Goal: Navigation & Orientation: Find specific page/section

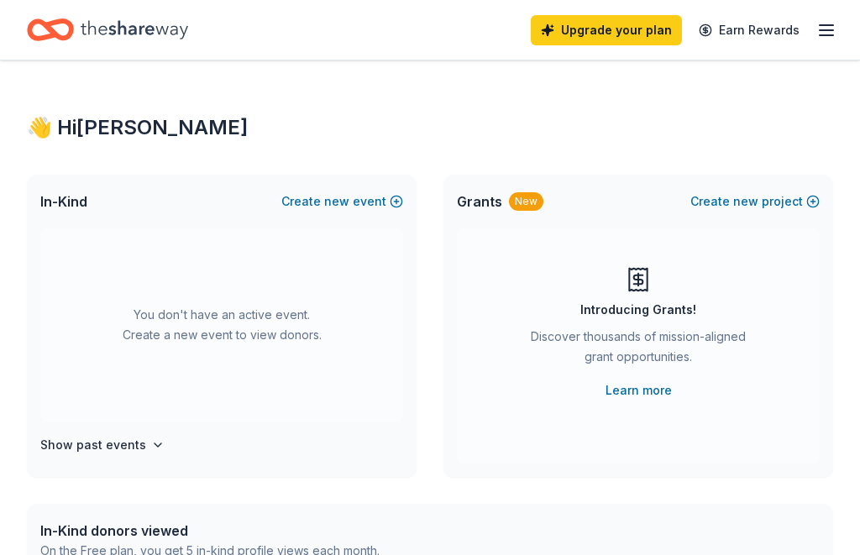
click at [164, 42] on icon "Home" at bounding box center [135, 30] width 108 height 34
click at [153, 33] on icon "Home" at bounding box center [135, 29] width 108 height 18
click at [98, 47] on div "Home" at bounding box center [107, 29] width 161 height 39
click at [826, 31] on icon "button" at bounding box center [827, 30] width 20 height 20
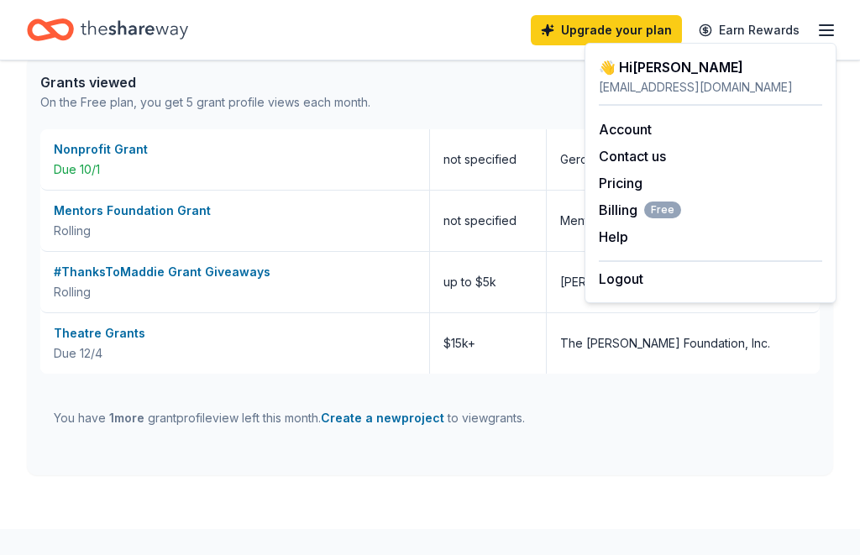
scroll to position [745, 0]
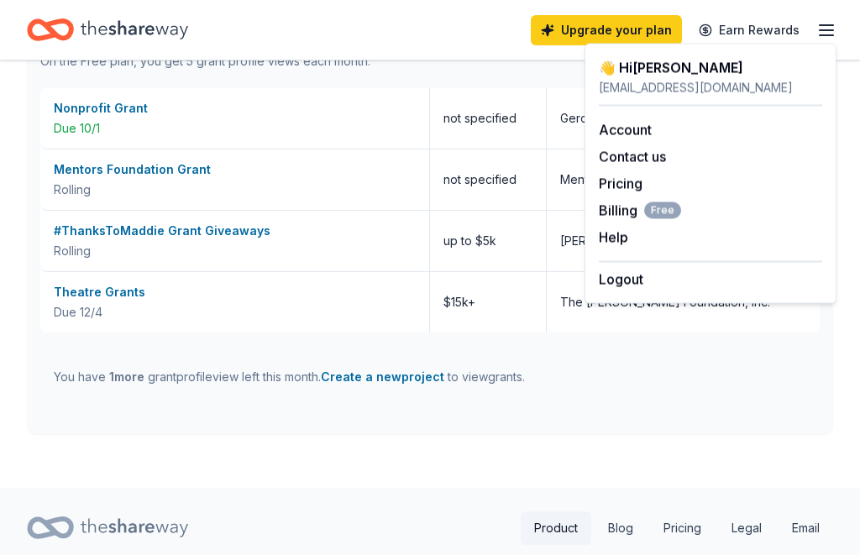
click at [581, 536] on link "Product" at bounding box center [556, 529] width 71 height 34
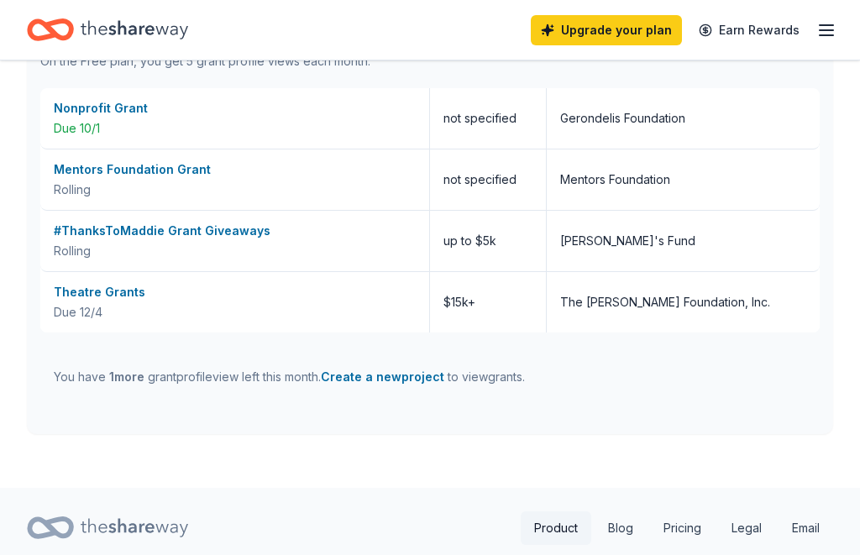
scroll to position [0, 0]
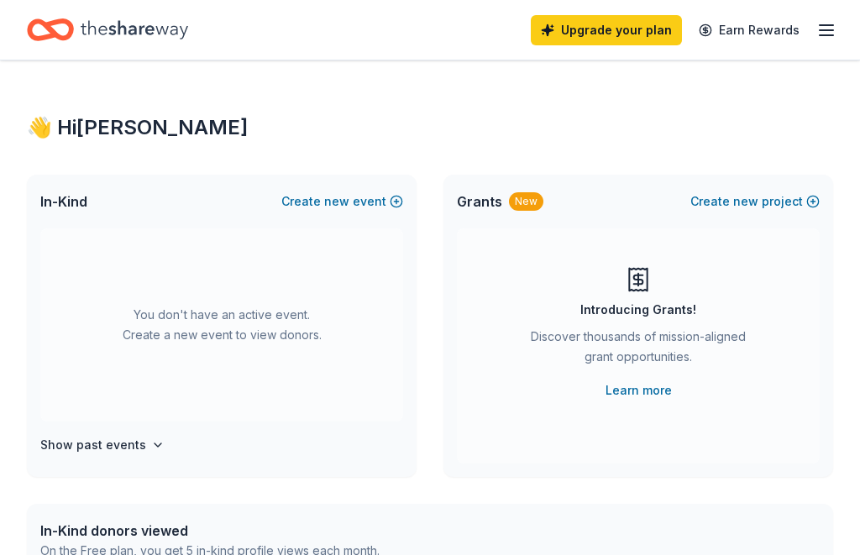
click at [153, 45] on icon "Home" at bounding box center [135, 30] width 108 height 34
click at [77, 25] on div "Home" at bounding box center [107, 29] width 161 height 39
click at [71, 38] on icon "Home" at bounding box center [50, 29] width 47 height 39
click at [132, 34] on icon "Home" at bounding box center [135, 29] width 108 height 18
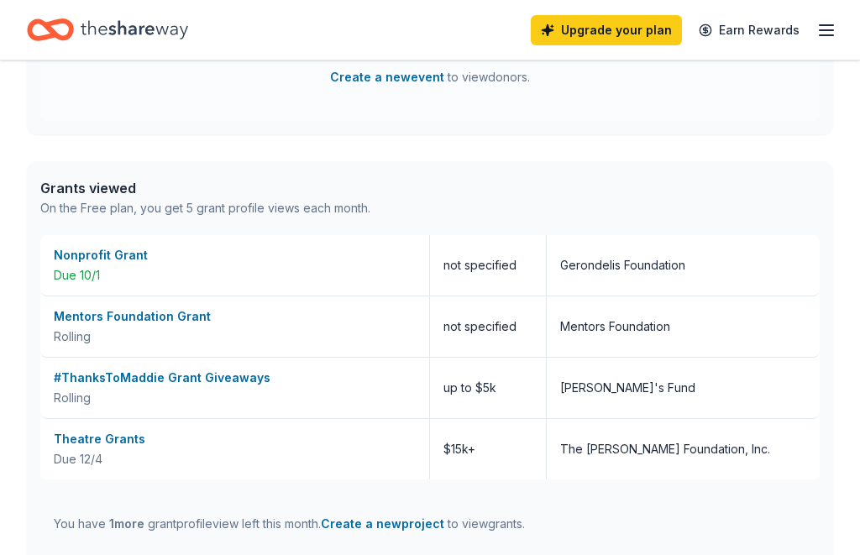
scroll to position [745, 0]
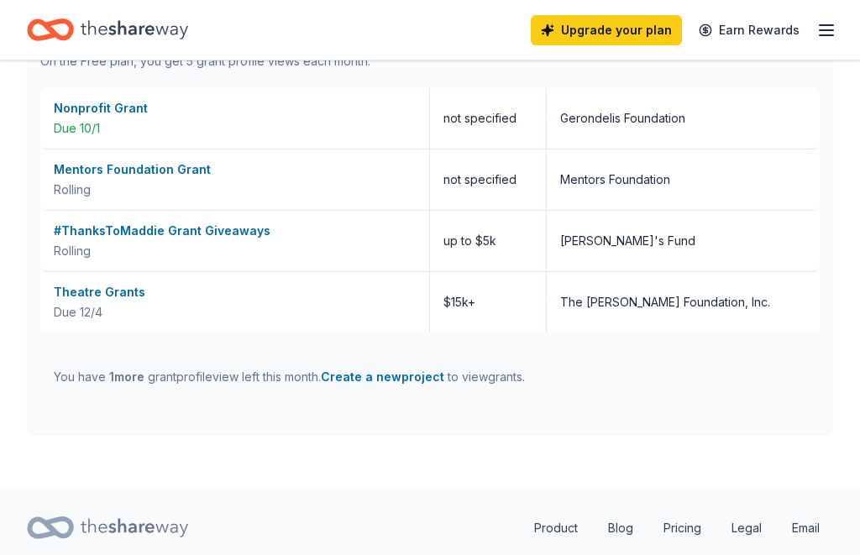
click at [146, 526] on icon at bounding box center [135, 527] width 108 height 18
click at [145, 526] on icon at bounding box center [135, 528] width 108 height 34
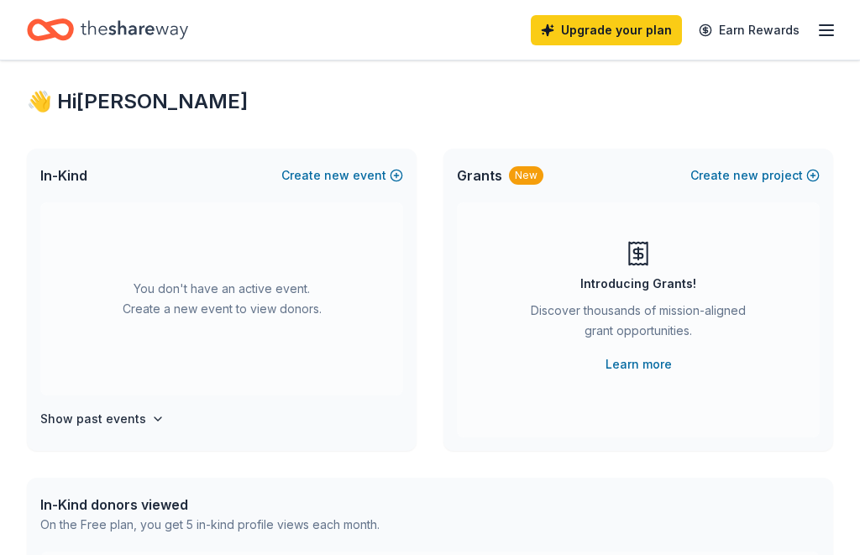
scroll to position [24, 0]
